Goal: Complete application form

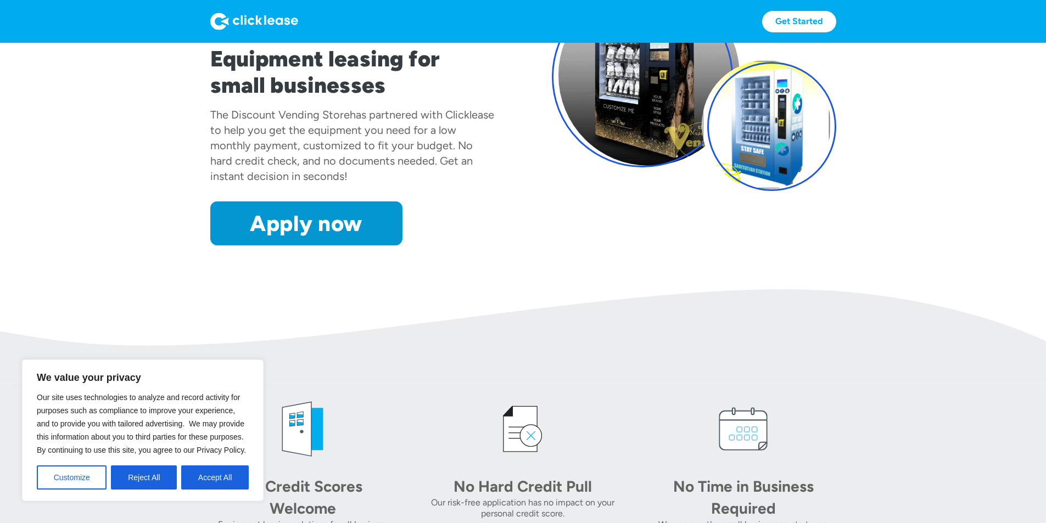
scroll to position [165, 0]
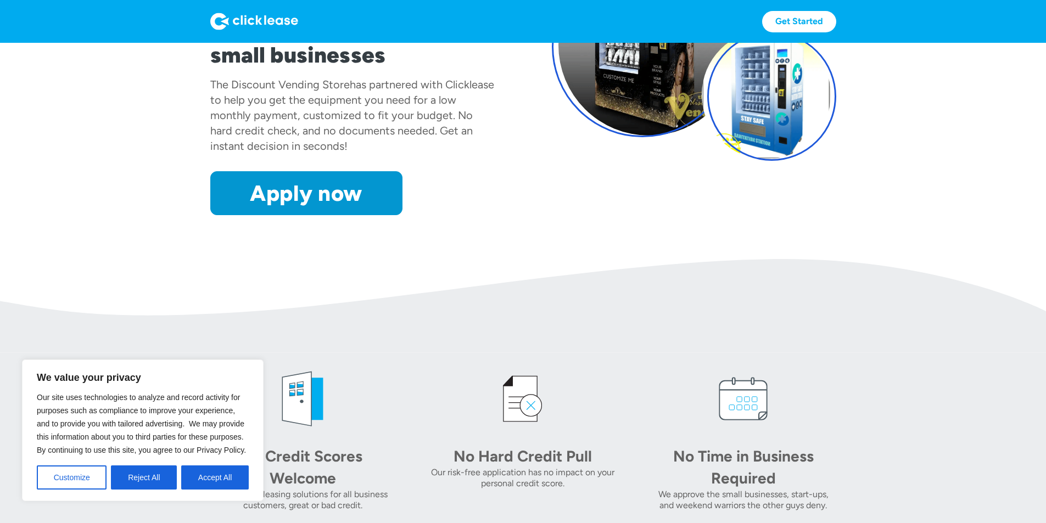
click at [218, 475] on button "Accept All" at bounding box center [215, 477] width 68 height 24
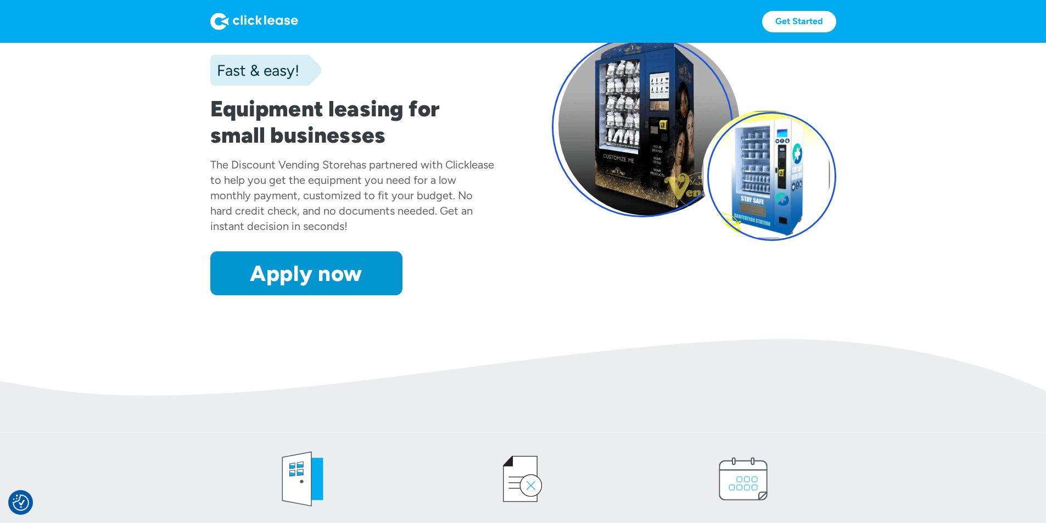
scroll to position [55, 0]
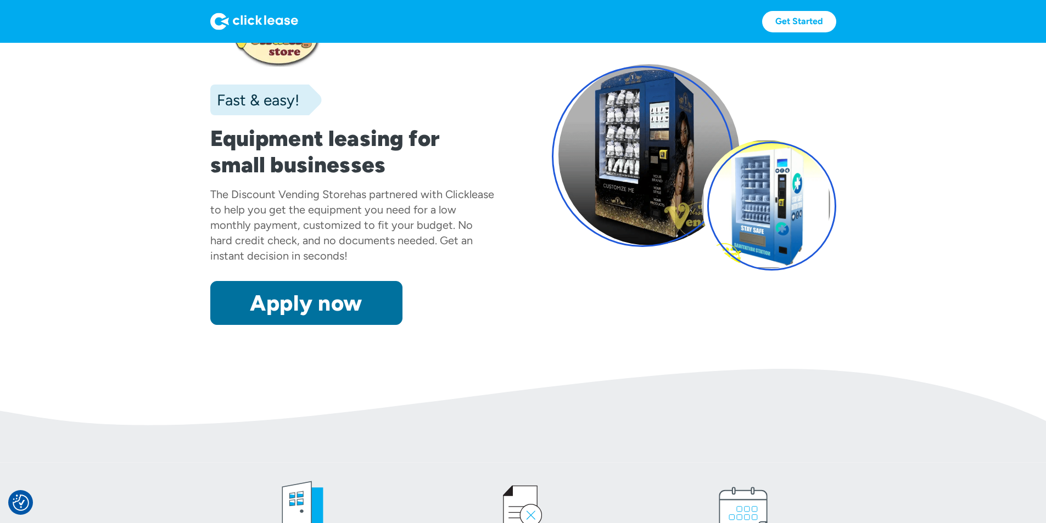
click at [269, 325] on link "Apply now" at bounding box center [306, 303] width 192 height 44
